Goal: Information Seeking & Learning: Learn about a topic

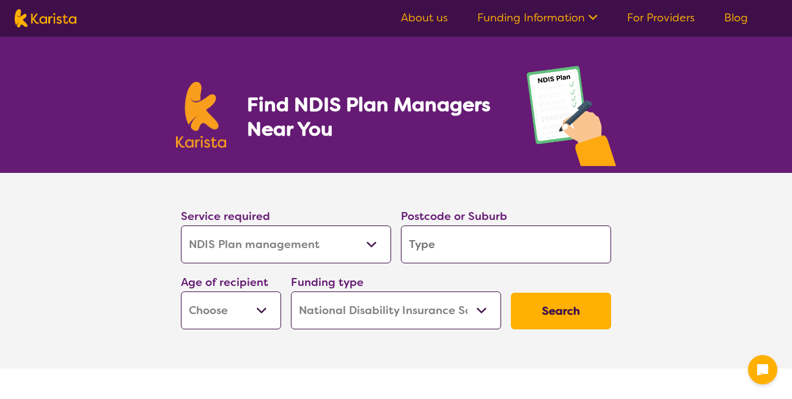
select select "NDIS Plan management"
select select "NDIS"
select select "NDIS Plan management"
select select "NDIS"
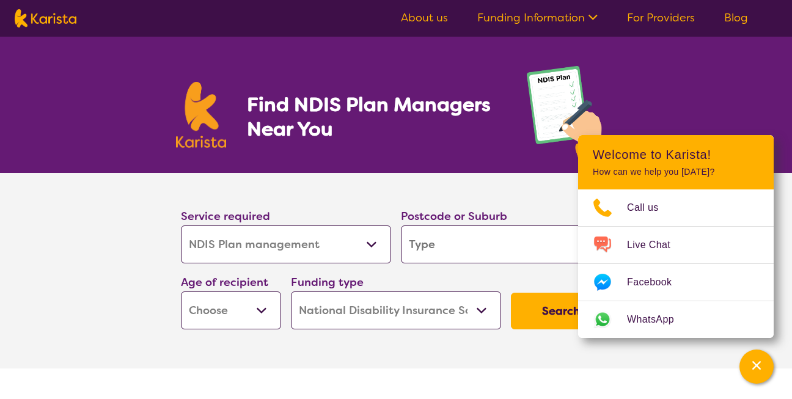
click at [261, 312] on select "Early Childhood - 0 to 9 Child - 10 to 11 Adolescent - 12 to 17 Adult - 18 to 6…" at bounding box center [231, 311] width 100 height 38
select select "AD"
click at [181, 292] on select "Early Childhood - 0 to 9 Child - 10 to 11 Adolescent - 12 to 17 Adult - 18 to 6…" at bounding box center [231, 311] width 100 height 38
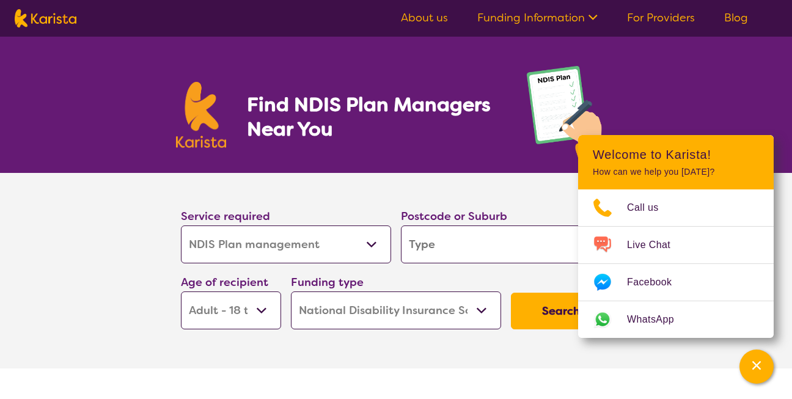
select select "AD"
click at [414, 243] on input "search" at bounding box center [506, 245] width 210 height 38
type input "3"
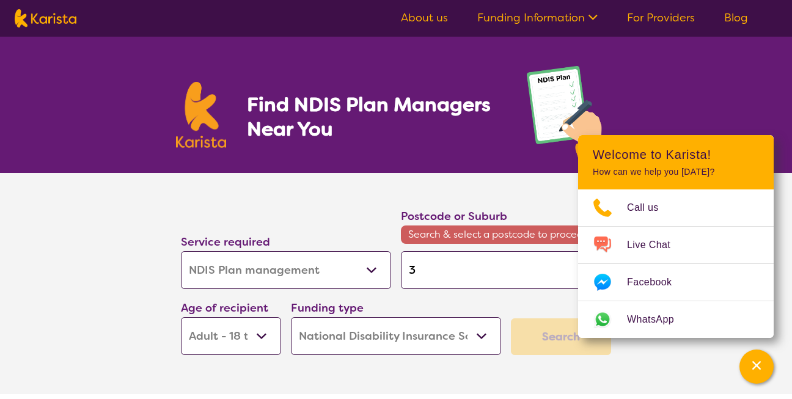
type input "30"
type input "308"
type input "3088"
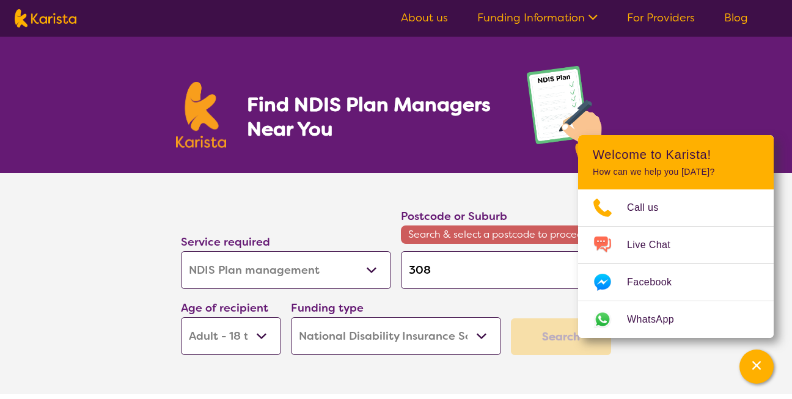
type input "3088"
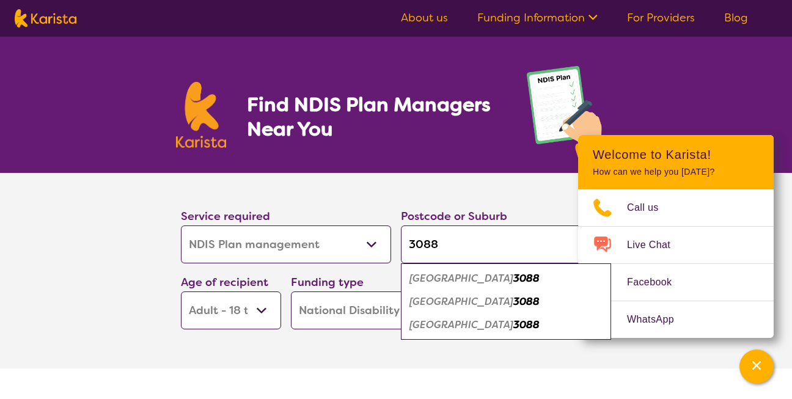
click at [442, 242] on input "3088" at bounding box center [506, 245] width 210 height 38
type input "308"
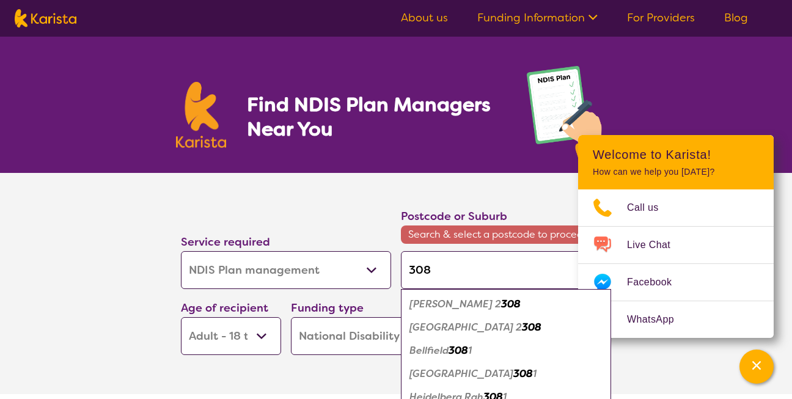
type input "3087"
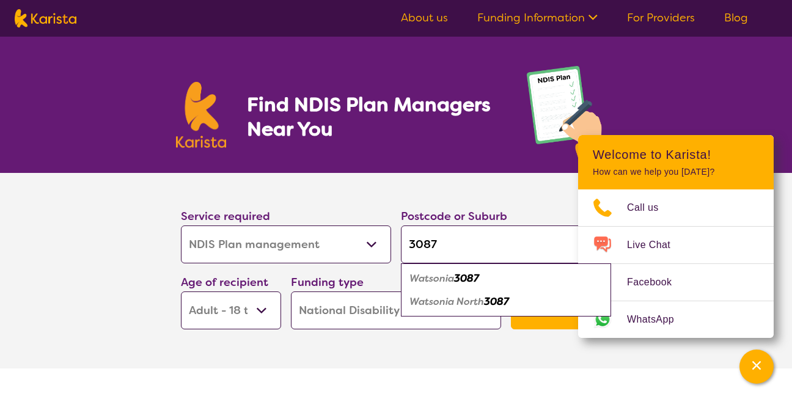
type input "3087"
click at [496, 304] on em "3087" at bounding box center [496, 301] width 25 height 13
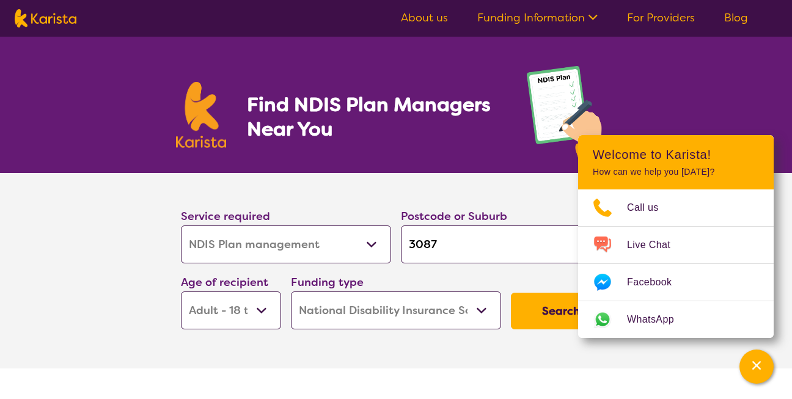
click at [532, 317] on button "Search" at bounding box center [561, 311] width 100 height 37
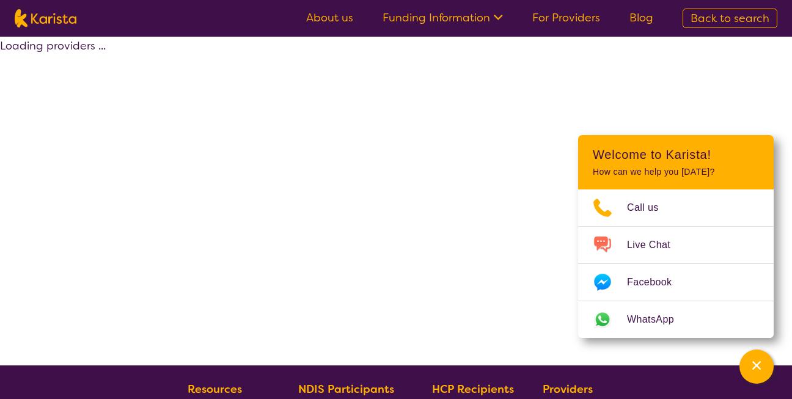
select select "by_score"
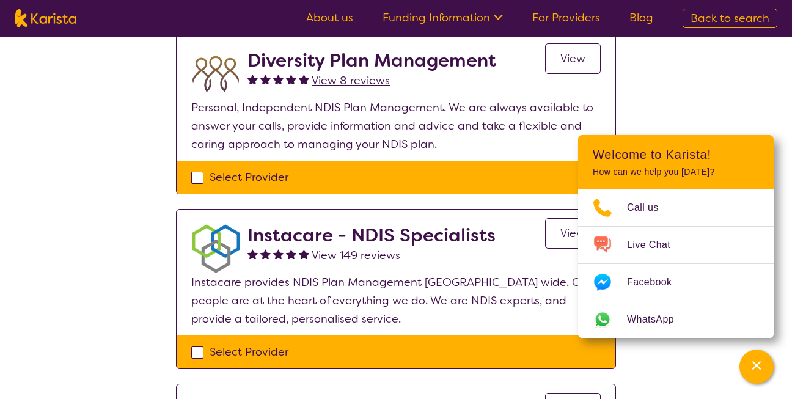
scroll to position [130, 0]
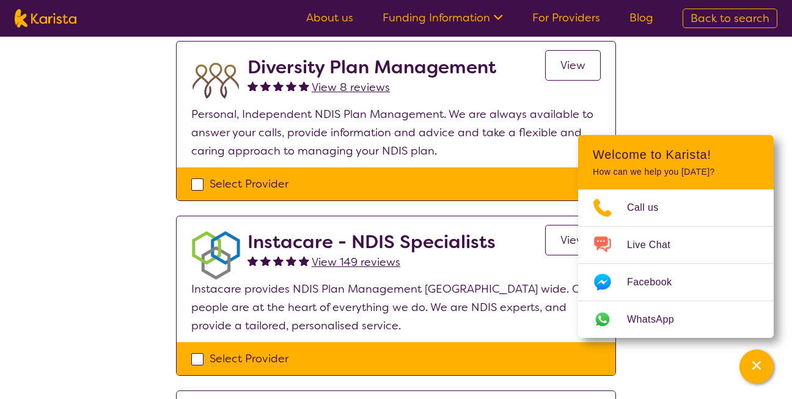
click at [565, 240] on span "View" at bounding box center [572, 240] width 25 height 15
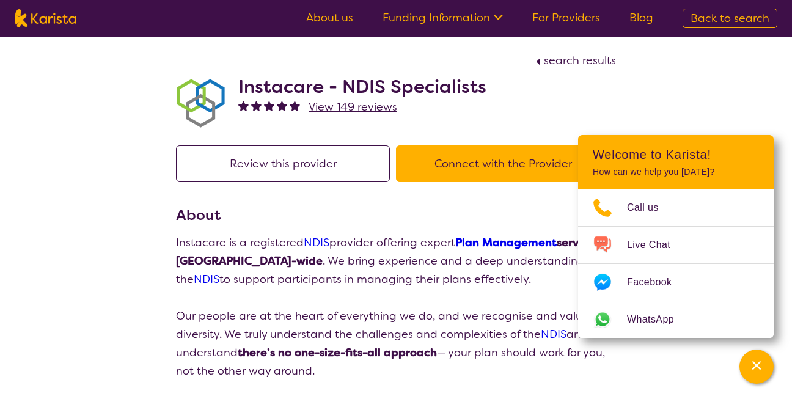
click at [728, 18] on span "Back to search" at bounding box center [730, 18] width 79 height 15
select select "NDIS Plan management"
select select "AD"
select select "NDIS"
select select "NDIS Plan management"
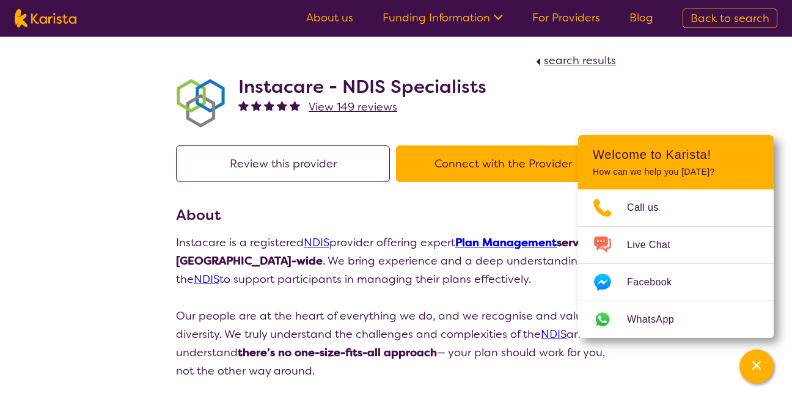
select select "AD"
select select "NDIS"
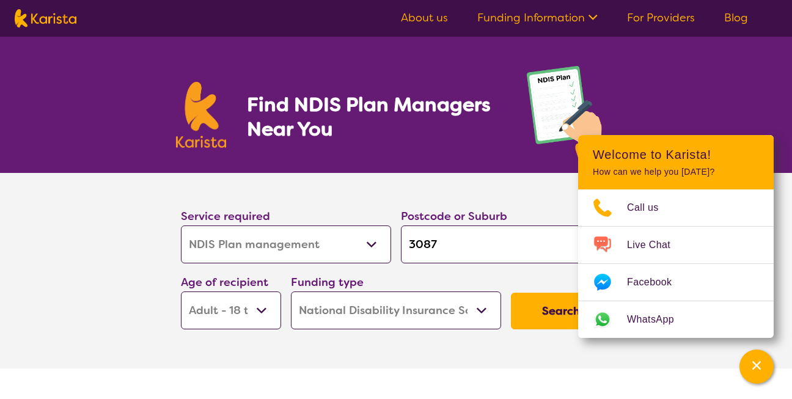
click at [557, 311] on button "Search" at bounding box center [561, 311] width 100 height 37
select select "by_score"
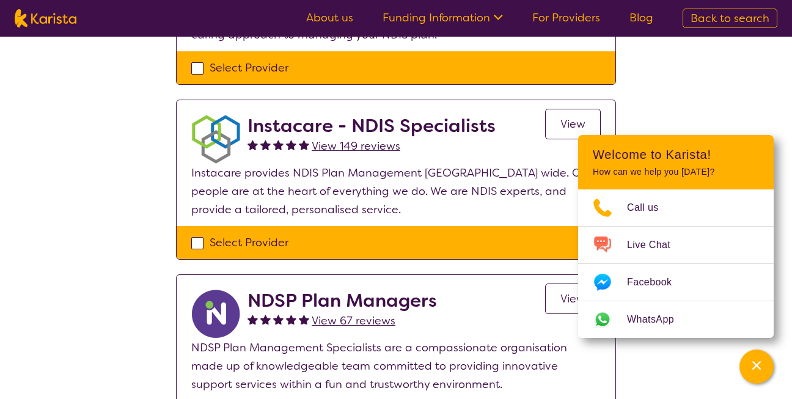
scroll to position [246, 0]
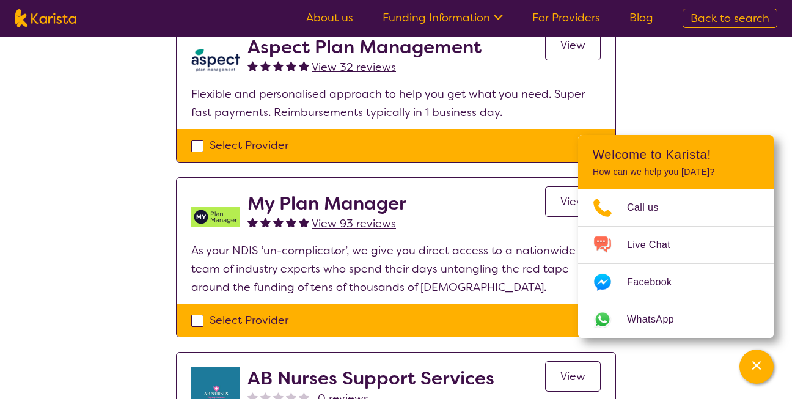
scroll to position [678, 0]
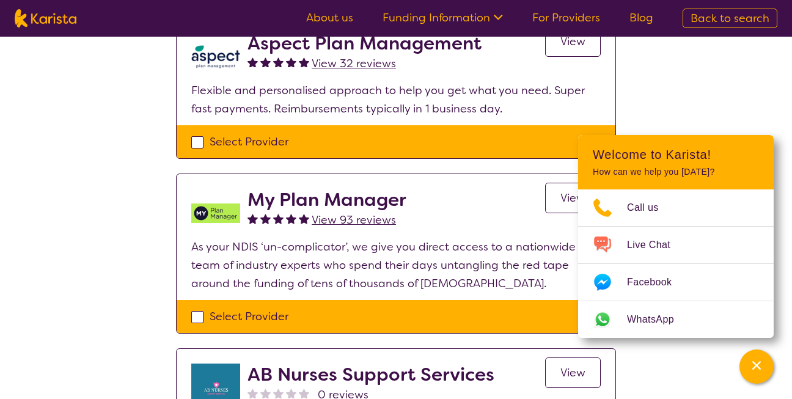
click at [201, 314] on div "Select Provider" at bounding box center [396, 316] width 410 height 18
checkbox input "true"
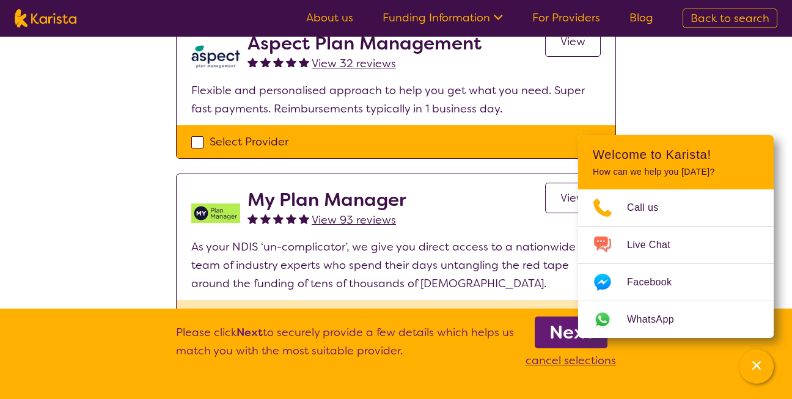
click at [201, 314] on section "Please click Next to securely provide a few details which helps us match you wi…" at bounding box center [395, 354] width 469 height 90
click at [560, 196] on span "View" at bounding box center [572, 198] width 25 height 15
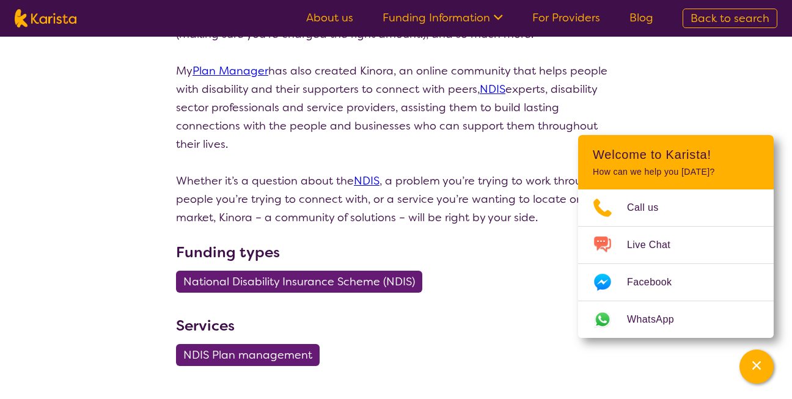
scroll to position [432, 0]
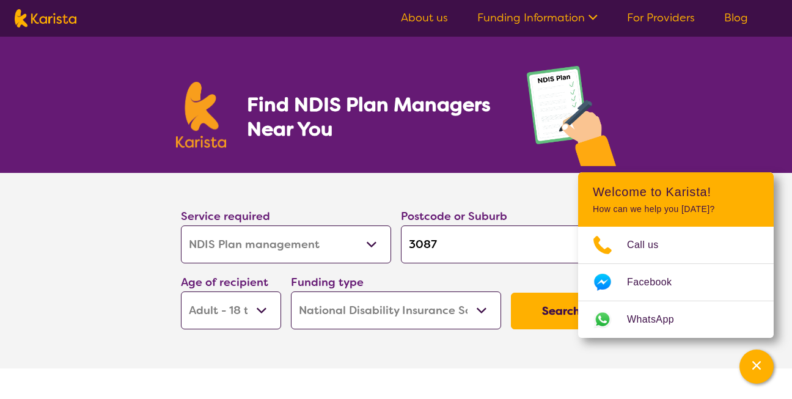
select select "NDIS Plan management"
select select "AD"
select select "NDIS"
select select "NDIS Plan management"
select select "AD"
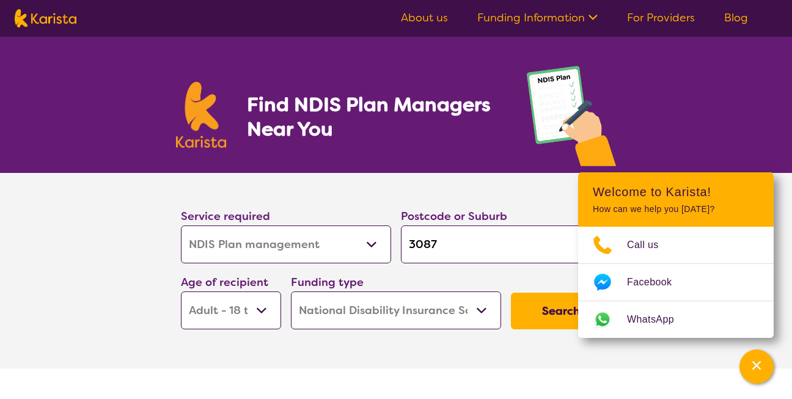
select select "NDIS"
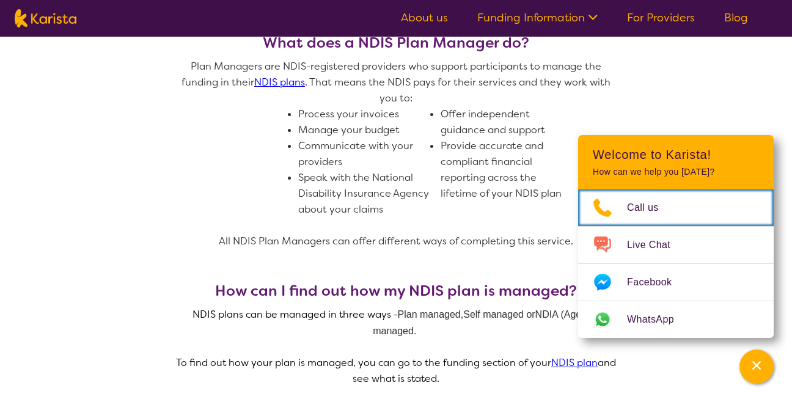
scroll to position [547, 0]
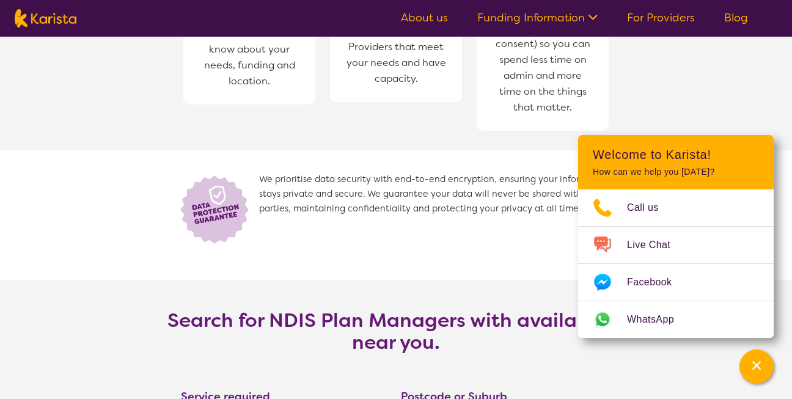
scroll to position [1716, 0]
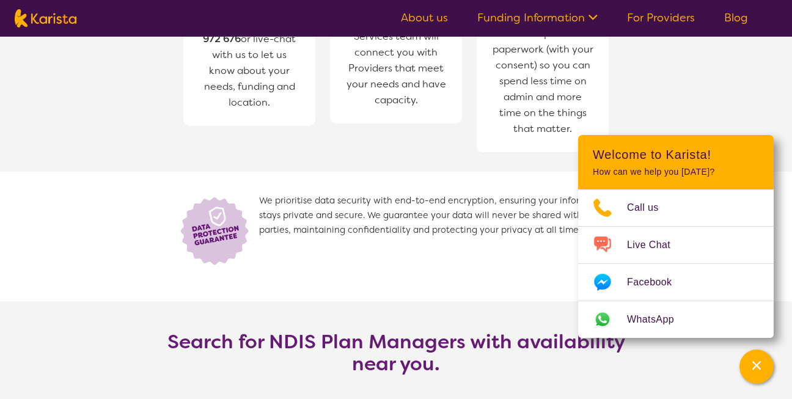
click at [727, 164] on header "Welcome to Karista! How can we help you [DATE]?" at bounding box center [676, 162] width 196 height 54
click at [422, 19] on link "About us" at bounding box center [424, 17] width 47 height 15
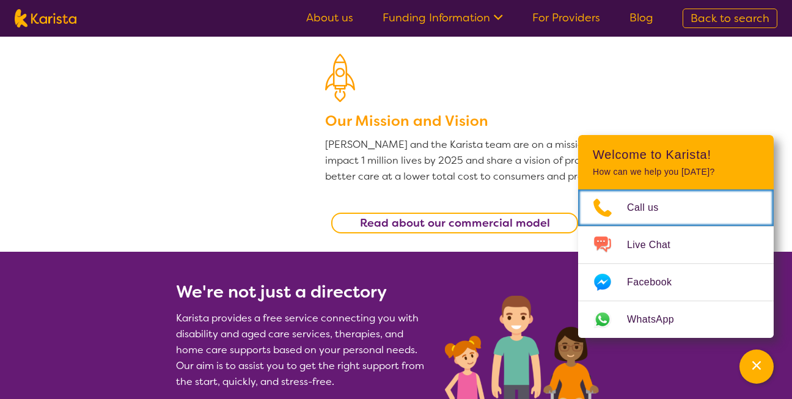
scroll to position [298, 0]
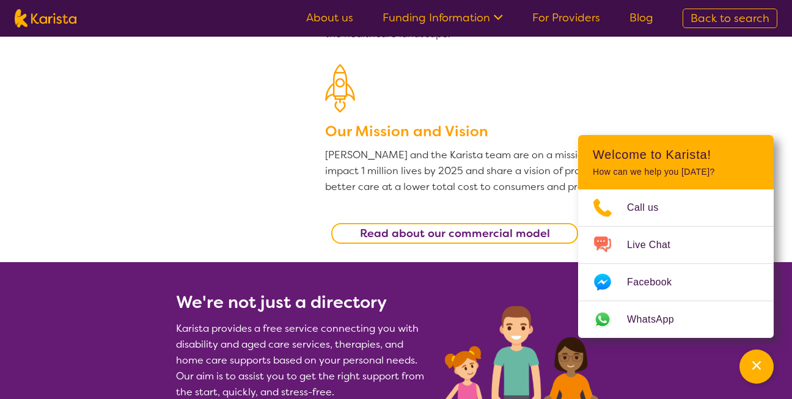
click at [424, 20] on link "Funding Information" at bounding box center [443, 17] width 120 height 15
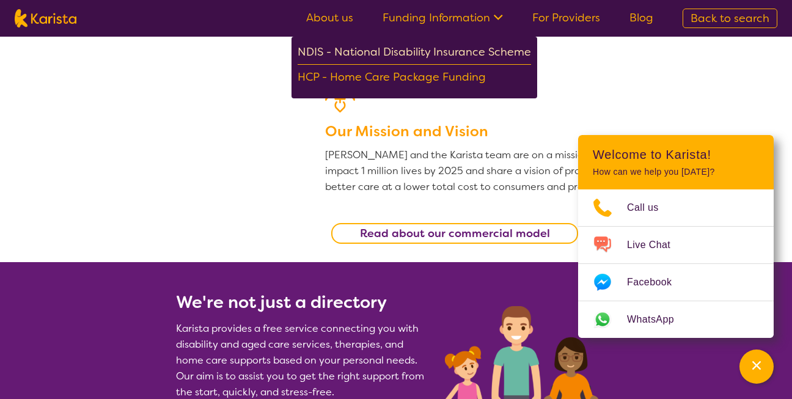
click at [428, 51] on div "NDIS - National Disability Insurance Scheme" at bounding box center [414, 54] width 233 height 22
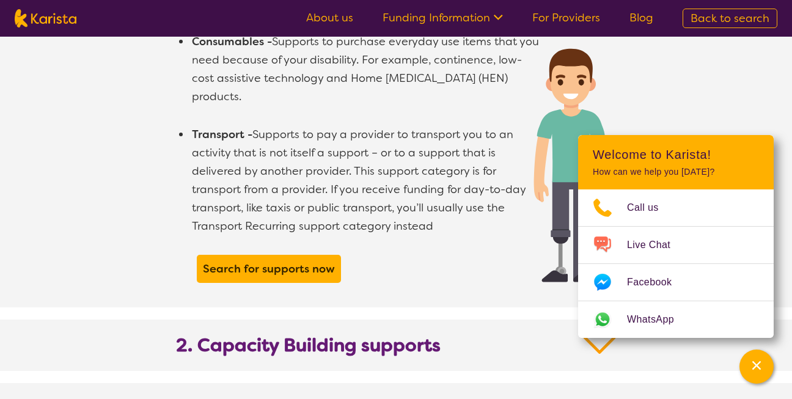
scroll to position [1090, 0]
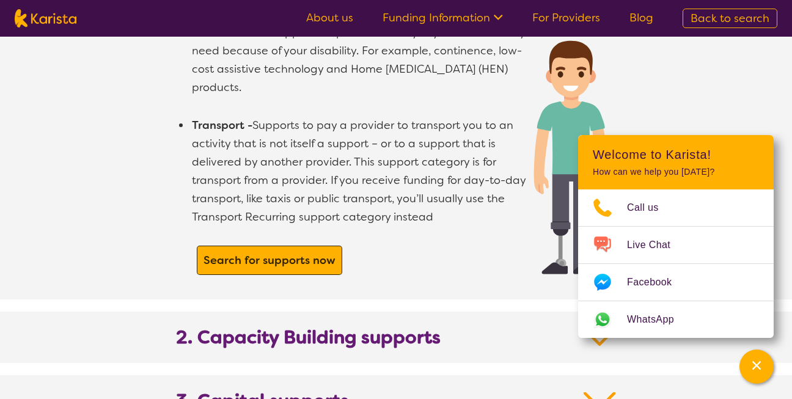
click at [298, 253] on b "Search for supports now" at bounding box center [270, 260] width 132 height 15
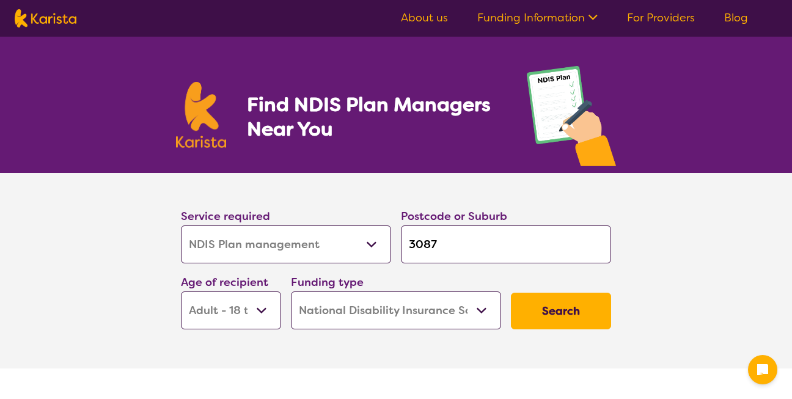
select select "NDIS Plan management"
select select "AD"
select select "NDIS"
select select "NDIS Plan management"
select select "AD"
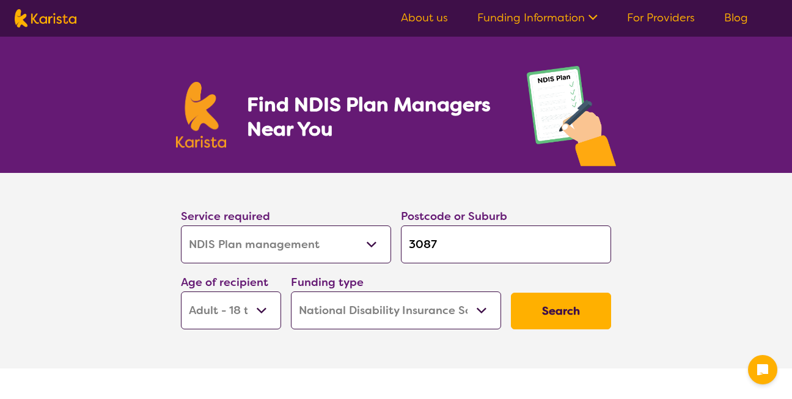
select select "NDIS"
